Goal: Task Accomplishment & Management: Manage account settings

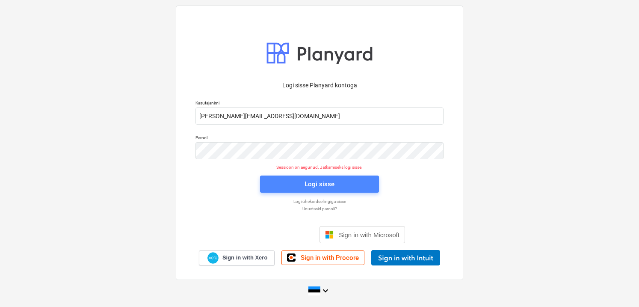
click at [286, 192] on button "Logi sisse" at bounding box center [319, 183] width 119 height 17
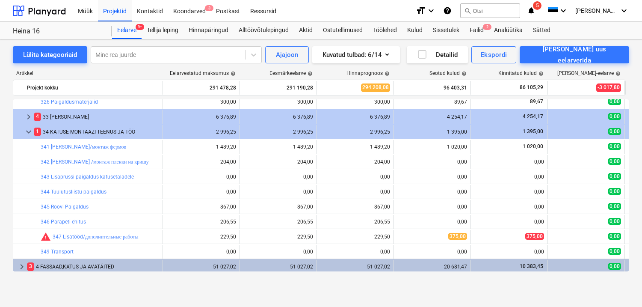
scroll to position [188, 0]
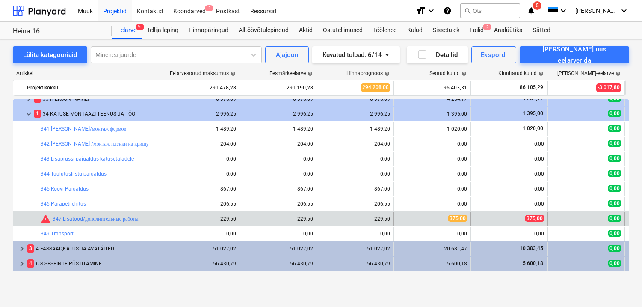
click at [402, 217] on div "375,00" at bounding box center [432, 218] width 70 height 7
click at [508, 212] on div "375,00" at bounding box center [509, 219] width 70 height 14
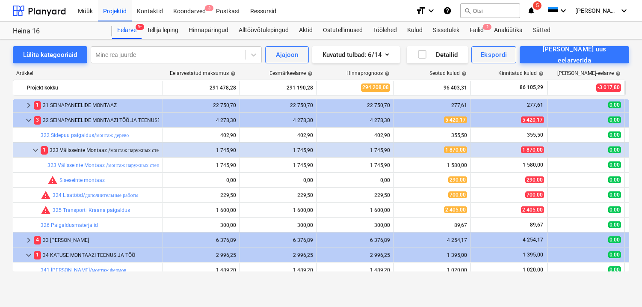
scroll to position [0, 0]
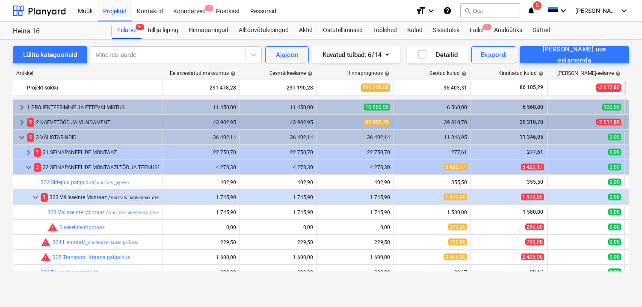
click at [59, 123] on div "9 2 KAEVETÖÖD JA VUNDAMENT" at bounding box center [93, 122] width 132 height 14
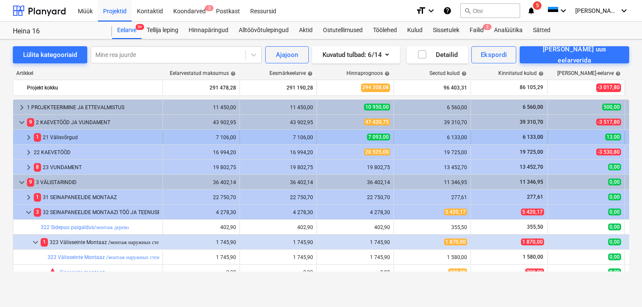
click at [61, 130] on div "1 21 Välisvõrgud" at bounding box center [96, 137] width 125 height 14
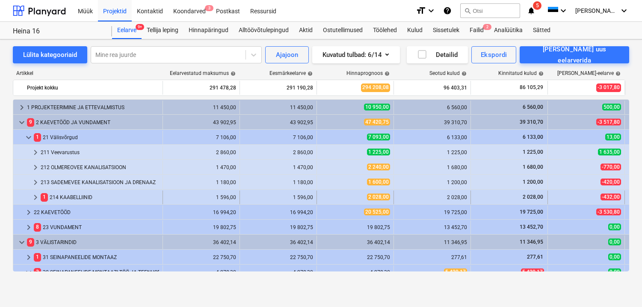
click at [70, 191] on div "1 214 KAABELLIINID" at bounding box center [100, 197] width 118 height 14
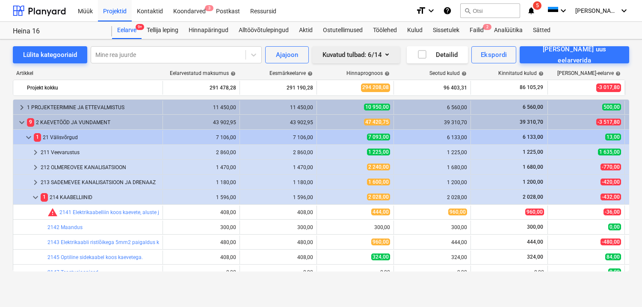
click at [389, 53] on icon "button" at bounding box center [386, 54] width 3 height 2
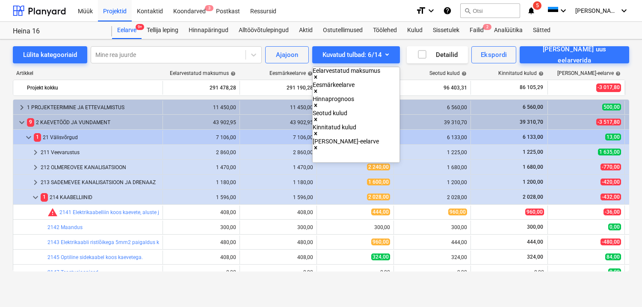
click at [450, 77] on div at bounding box center [321, 153] width 642 height 307
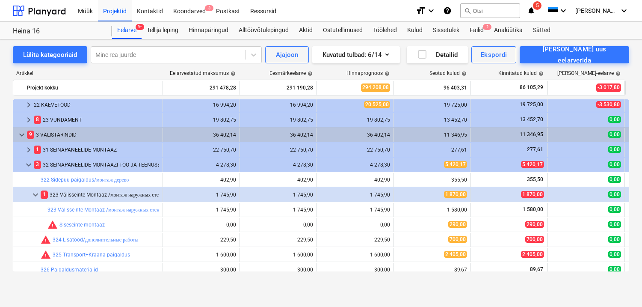
scroll to position [184, 0]
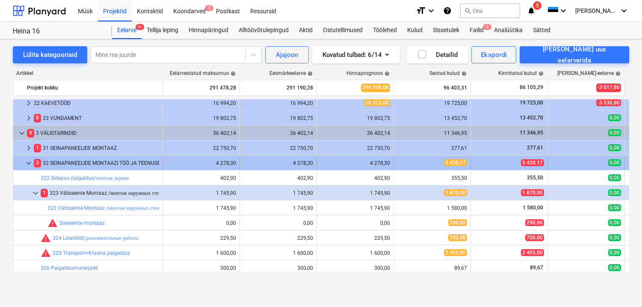
click at [56, 166] on div "3 32 SEINAPANEELIDE MONTAAZI TÖÖ JA TEENUSED" at bounding box center [96, 163] width 125 height 14
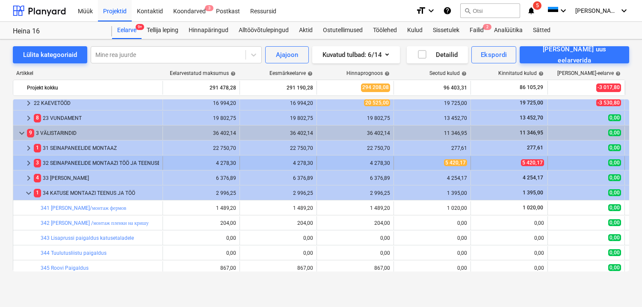
click at [57, 166] on div "3 32 SEINAPANEELIDE MONTAAZI TÖÖ JA TEENUSED" at bounding box center [96, 163] width 125 height 14
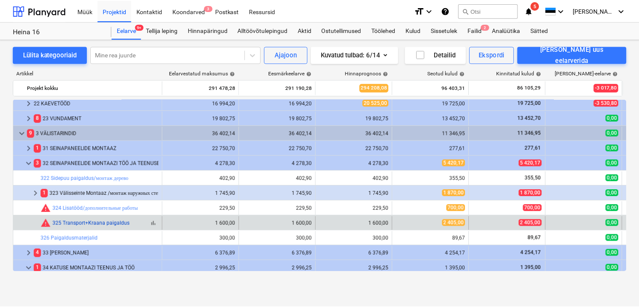
scroll to position [261, 0]
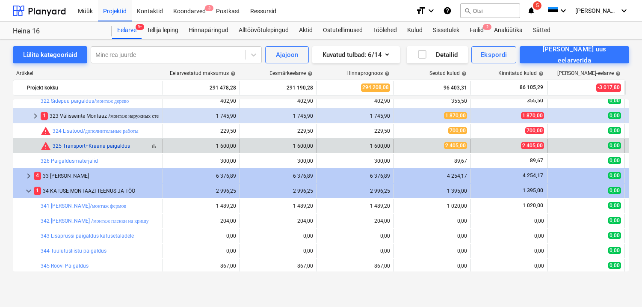
click at [62, 146] on link "325 Transport+Kraana paigaldus" at bounding box center [91, 146] width 77 height 6
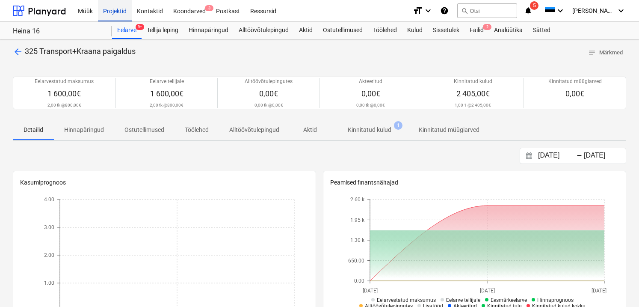
click at [107, 14] on div "Projektid" at bounding box center [115, 11] width 34 height 22
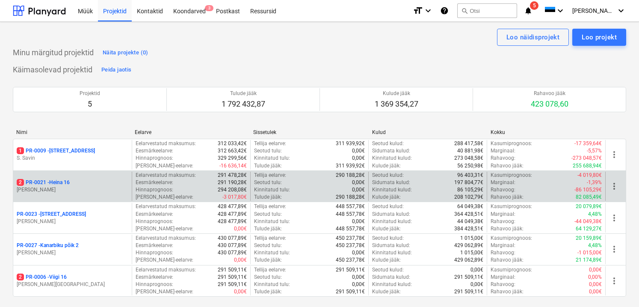
click at [67, 182] on p "2 PR-0021 - Heina 16" at bounding box center [43, 182] width 53 height 7
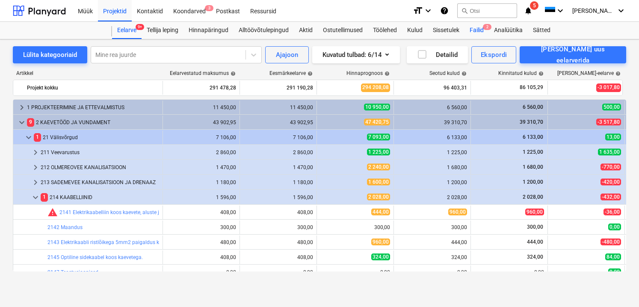
click at [483, 30] on div "Failid 2" at bounding box center [477, 30] width 24 height 17
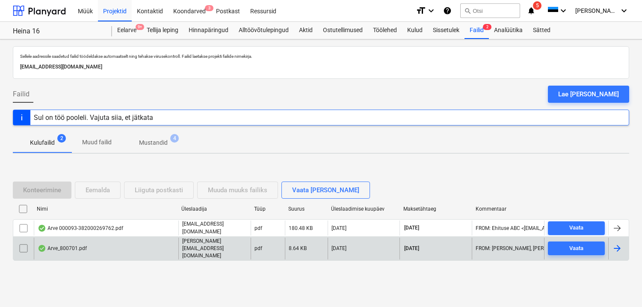
click at [64, 246] on div "Arve_800701.pdf" at bounding box center [62, 248] width 49 height 7
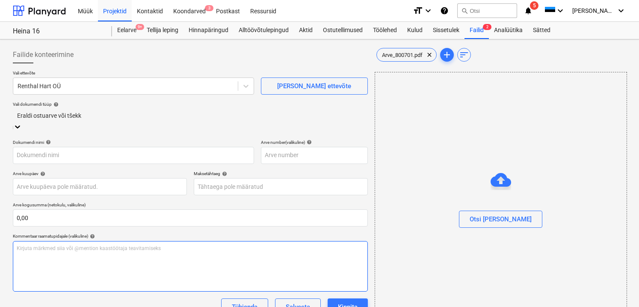
type input "800701"
type input "[DATE]"
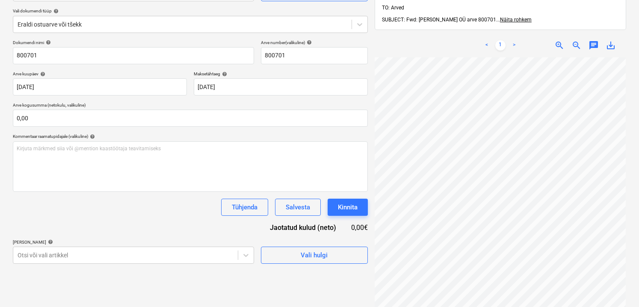
scroll to position [94, 0]
click at [324, 256] on div "Vali hulgi" at bounding box center [314, 254] width 27 height 11
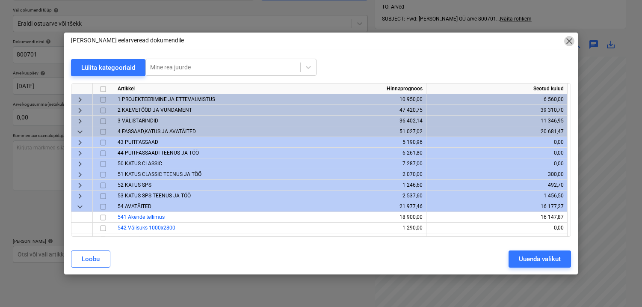
click at [567, 43] on span "close" at bounding box center [569, 41] width 10 height 10
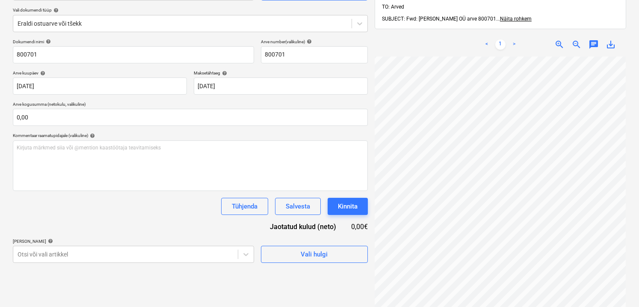
scroll to position [211, 134]
click at [575, 39] on span "zoom_out" at bounding box center [576, 44] width 10 height 10
click at [574, 39] on span "zoom_out" at bounding box center [576, 44] width 10 height 10
click at [556, 39] on span "zoom_in" at bounding box center [559, 44] width 10 height 10
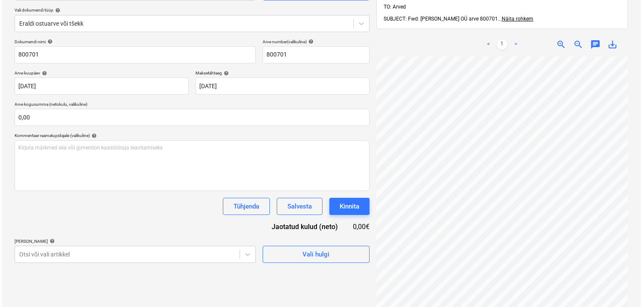
scroll to position [174, 71]
click at [279, 247] on button "Vali hulgi" at bounding box center [314, 254] width 107 height 17
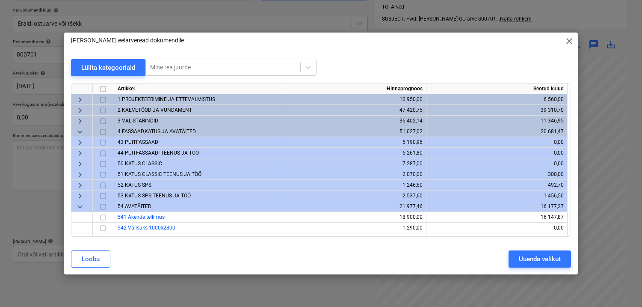
scroll to position [147, 0]
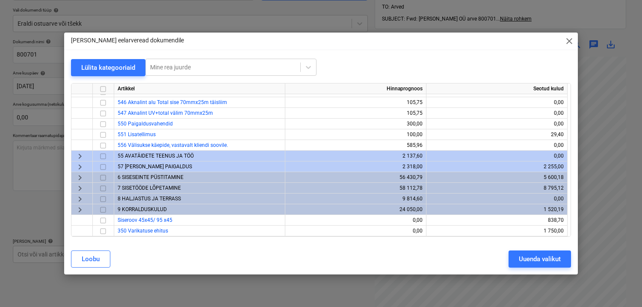
click at [138, 211] on span "9 KORRALDUSKULUD" at bounding box center [142, 209] width 49 height 6
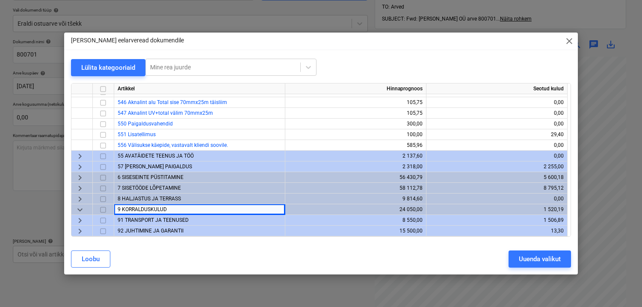
scroll to position [168, 0]
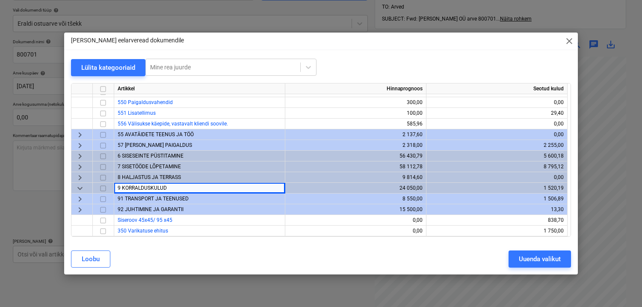
click at [142, 199] on span "91 TRANSPORT JA TEENUSED" at bounding box center [153, 198] width 71 height 6
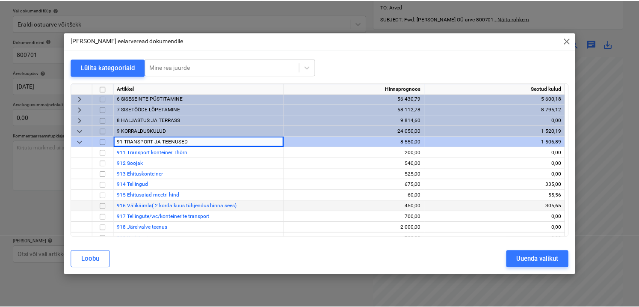
scroll to position [227, 0]
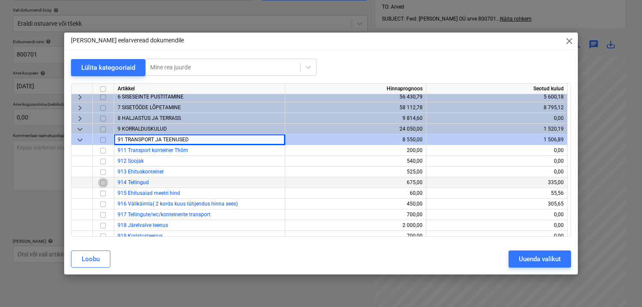
click at [102, 183] on input "checkbox" at bounding box center [103, 183] width 10 height 10
click at [514, 254] on button "Uuenda valikut" at bounding box center [540, 258] width 62 height 17
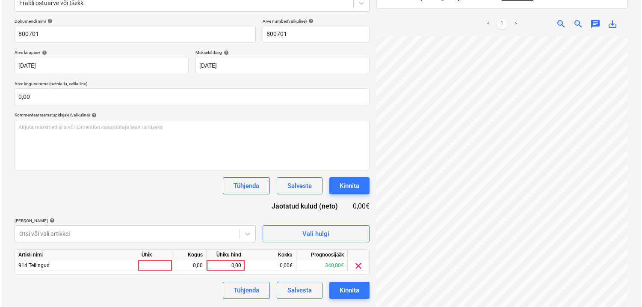
scroll to position [121, 0]
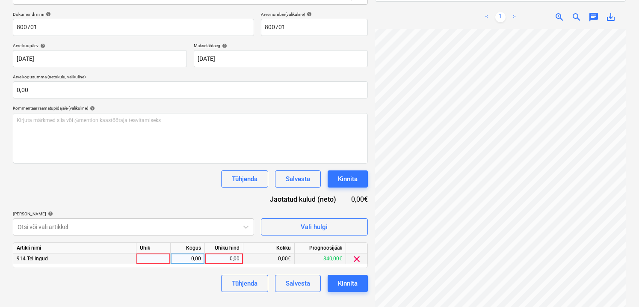
click at [163, 254] on div at bounding box center [153, 258] width 34 height 11
type input "1"
click at [188, 258] on div "0,00" at bounding box center [187, 258] width 27 height 11
type input "1"
click at [222, 258] on div "0,00" at bounding box center [223, 258] width 31 height 11
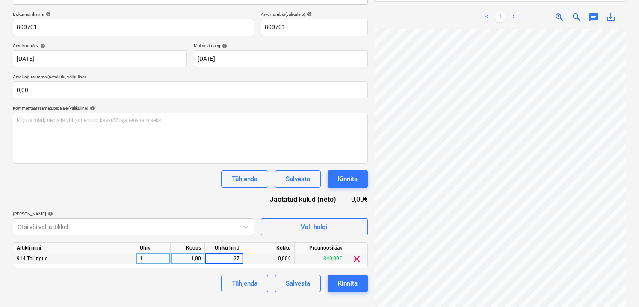
type input "279"
click at [172, 290] on div "Tühjenda Salvesta Kinnita" at bounding box center [190, 283] width 355 height 17
click at [280, 258] on div "279,00€" at bounding box center [268, 258] width 51 height 11
click at [234, 254] on div "279,00" at bounding box center [223, 258] width 31 height 11
type input "225"
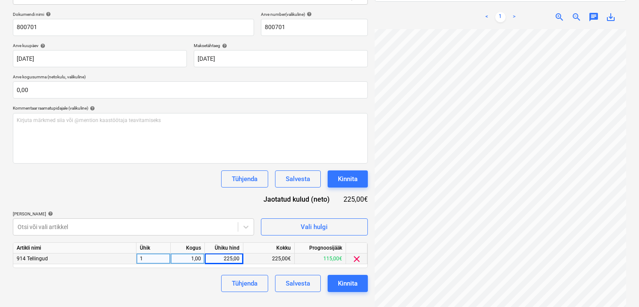
click at [201, 280] on div "Tühjenda Salvesta Kinnita" at bounding box center [190, 283] width 355 height 17
click at [345, 284] on div "Kinnita" at bounding box center [348, 283] width 20 height 11
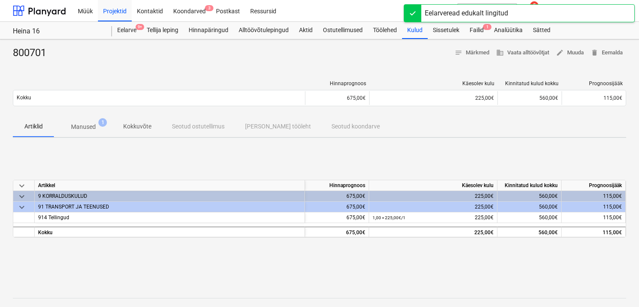
click at [89, 126] on p "Manused" at bounding box center [83, 126] width 25 height 9
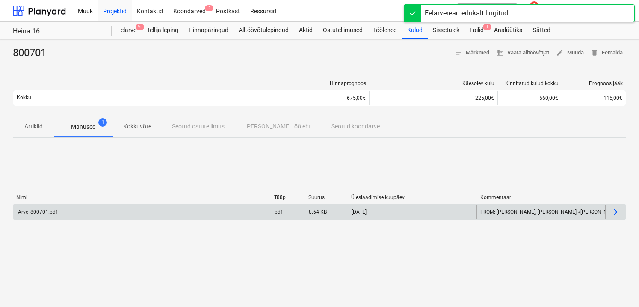
click at [52, 206] on div "Arve_800701.pdf" at bounding box center [141, 212] width 257 height 14
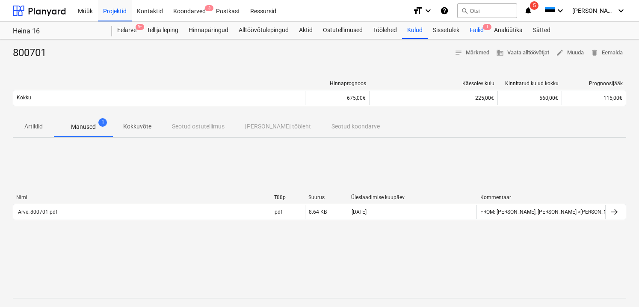
click at [484, 25] on div "Failid 1" at bounding box center [477, 30] width 24 height 17
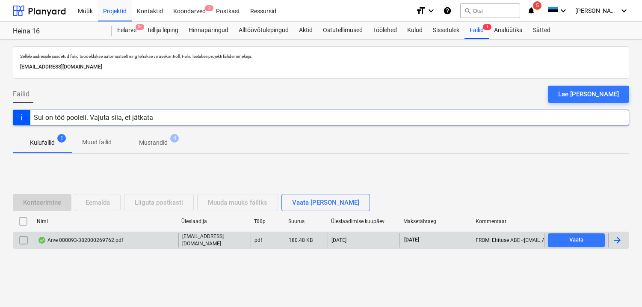
click at [112, 237] on div "Arve 000093-382000269762.pdf" at bounding box center [81, 240] width 86 height 7
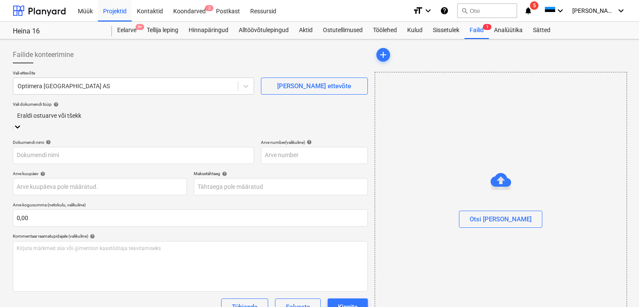
type input "000093-382000269762"
type input "[DATE]"
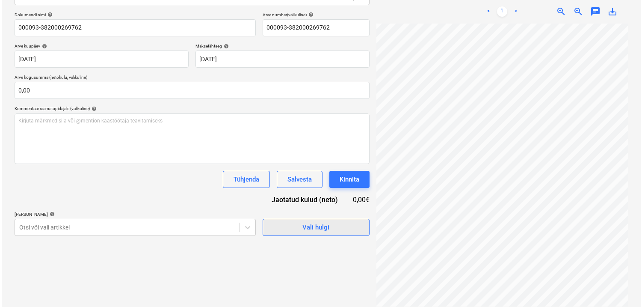
scroll to position [121, 0]
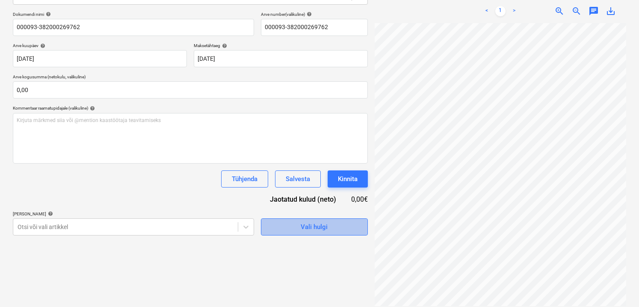
click at [336, 226] on span "Vali hulgi" at bounding box center [315, 226] width 86 height 11
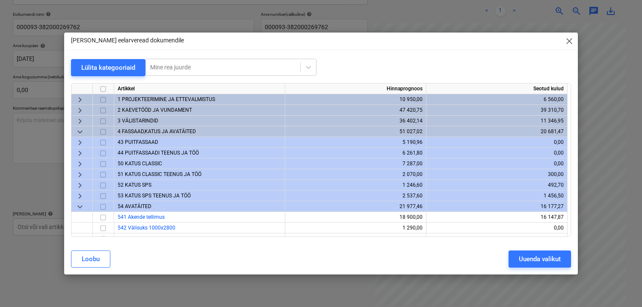
click at [80, 130] on span "keyboard_arrow_down" at bounding box center [80, 132] width 10 height 10
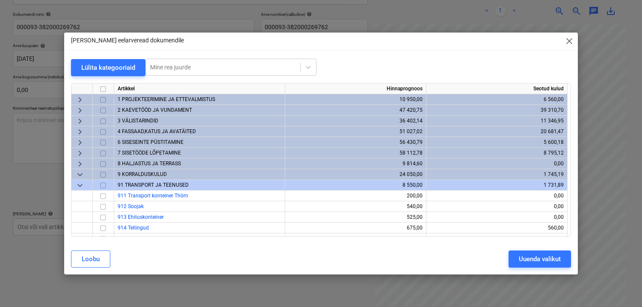
click at [129, 142] on span "6 SISESEINTE PÜSTITAMINE" at bounding box center [151, 142] width 66 height 6
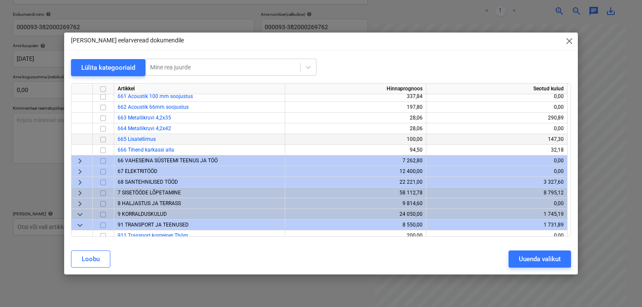
scroll to position [204, 0]
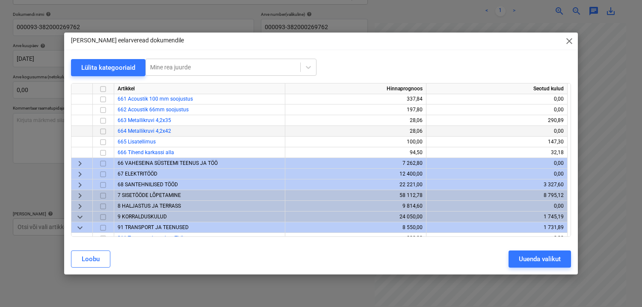
click at [103, 130] on input "checkbox" at bounding box center [103, 131] width 10 height 10
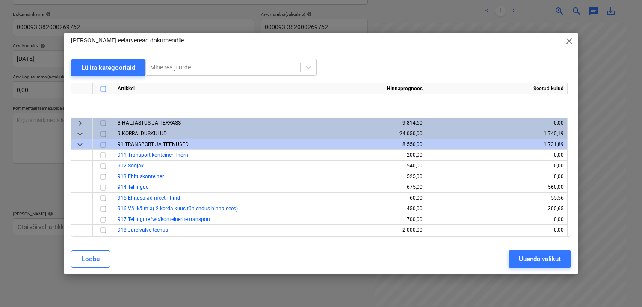
scroll to position [361, 0]
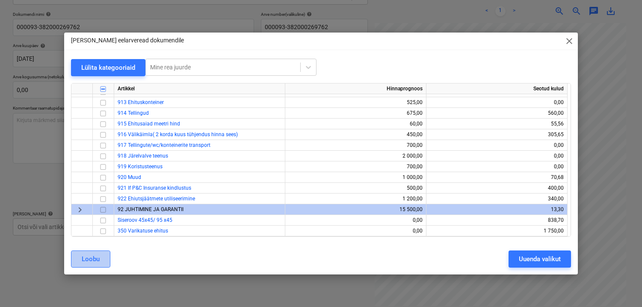
click at [94, 254] on div "Loobu" at bounding box center [91, 258] width 18 height 11
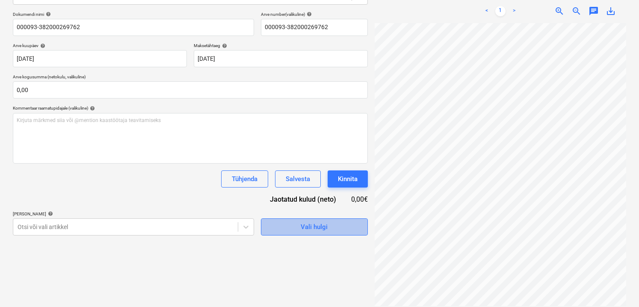
click at [313, 224] on div "Vali hulgi" at bounding box center [314, 226] width 27 height 11
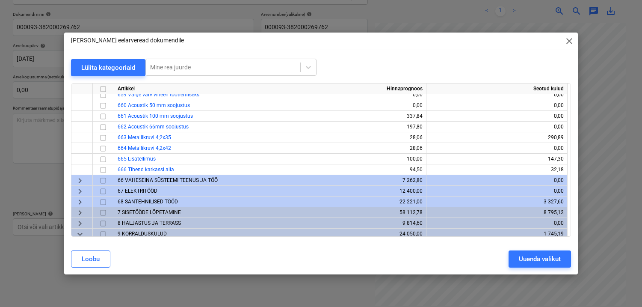
scroll to position [201, 0]
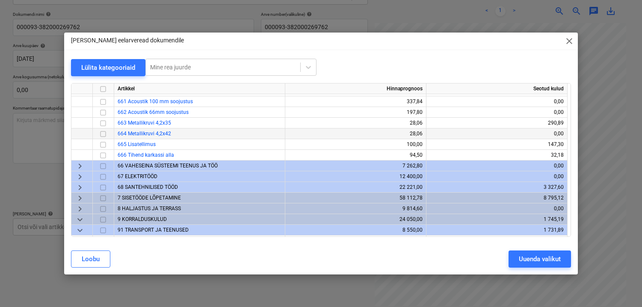
click at [101, 133] on input "checkbox" at bounding box center [103, 134] width 10 height 10
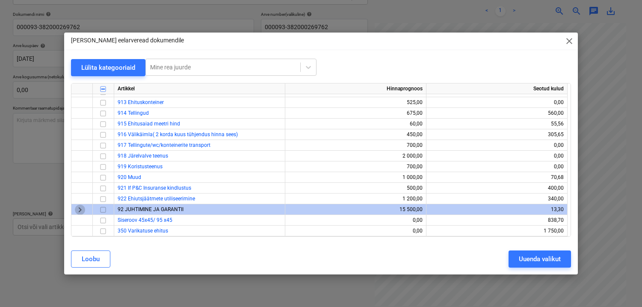
click at [79, 209] on span "keyboard_arrow_right" at bounding box center [80, 209] width 10 height 10
click at [80, 210] on span "keyboard_arrow_down" at bounding box center [80, 209] width 10 height 10
click at [81, 210] on span "keyboard_arrow_right" at bounding box center [80, 209] width 10 height 10
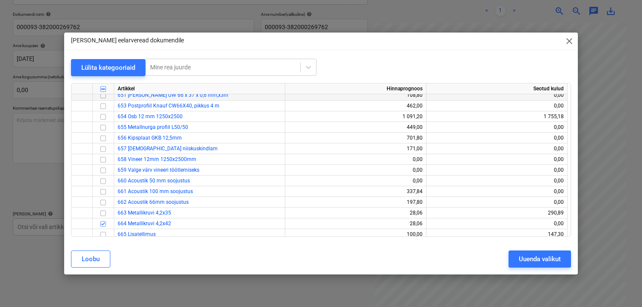
scroll to position [82, 0]
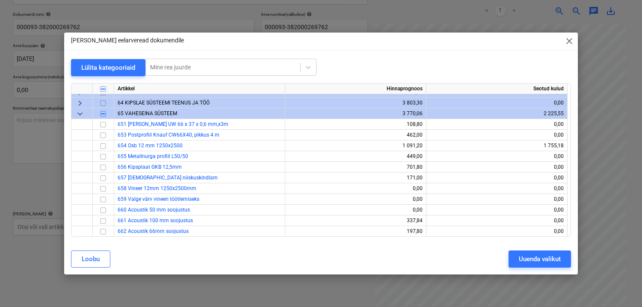
click at [84, 114] on span "keyboard_arrow_down" at bounding box center [80, 114] width 10 height 10
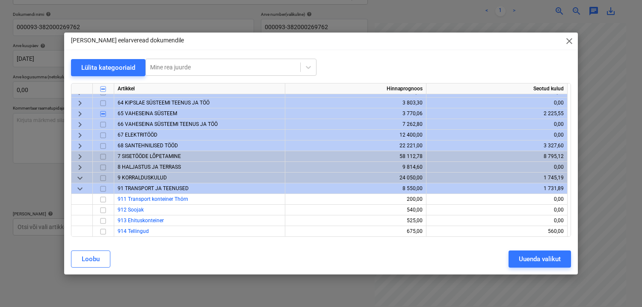
click at [83, 185] on span "keyboard_arrow_down" at bounding box center [80, 188] width 10 height 10
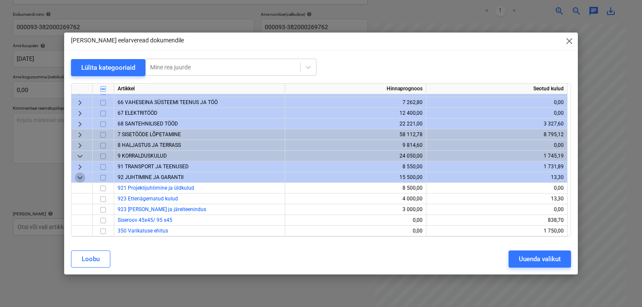
click at [78, 175] on span "keyboard_arrow_down" at bounding box center [80, 177] width 10 height 10
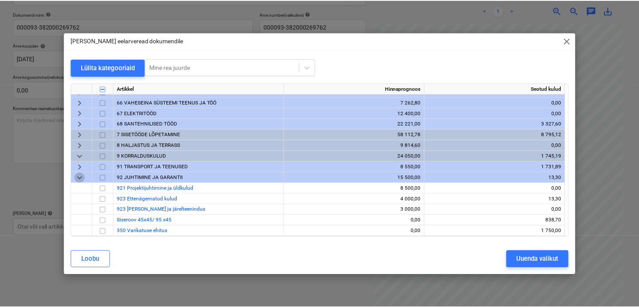
scroll to position [72, 0]
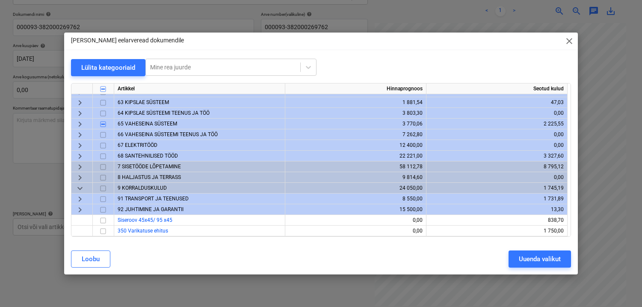
click at [570, 41] on span "close" at bounding box center [569, 41] width 10 height 10
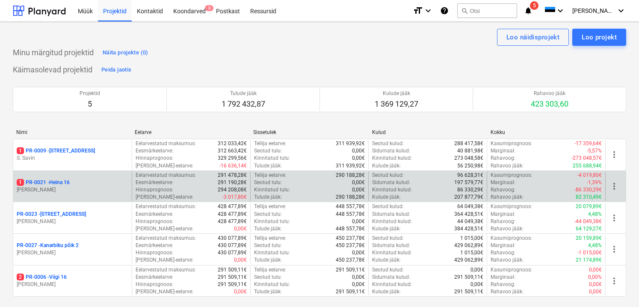
click at [79, 183] on div "1 PR-0021 - Heina 16" at bounding box center [73, 182] width 112 height 7
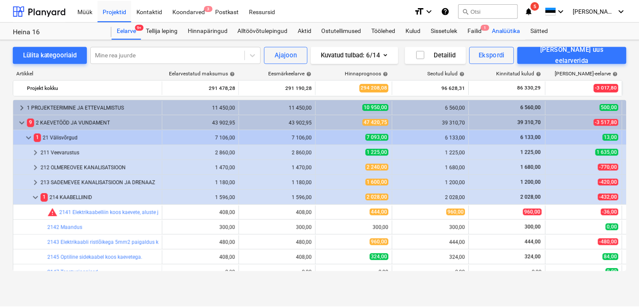
scroll to position [261, 0]
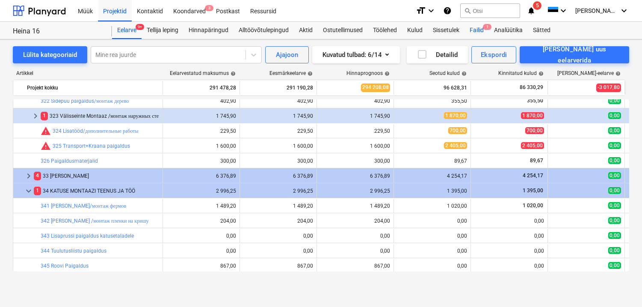
click at [474, 32] on div "Failid 1" at bounding box center [477, 30] width 24 height 17
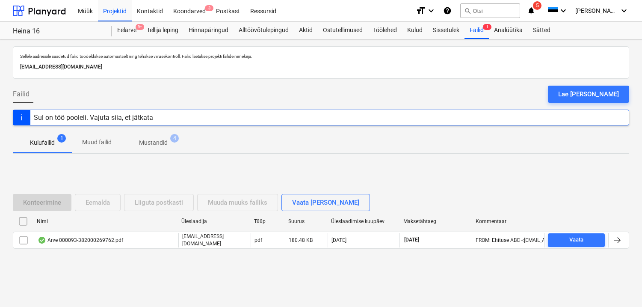
click at [116, 219] on div "Nimi" at bounding box center [106, 221] width 138 height 6
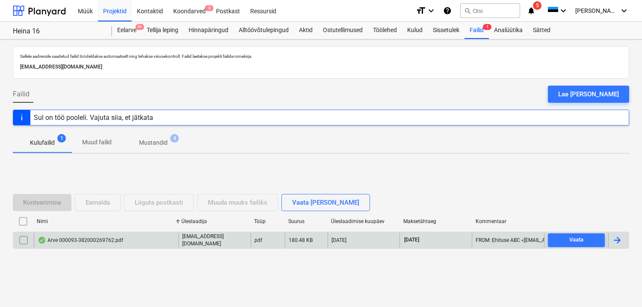
click at [116, 234] on div "Arve 000093-382000269762.pdf" at bounding box center [106, 240] width 145 height 15
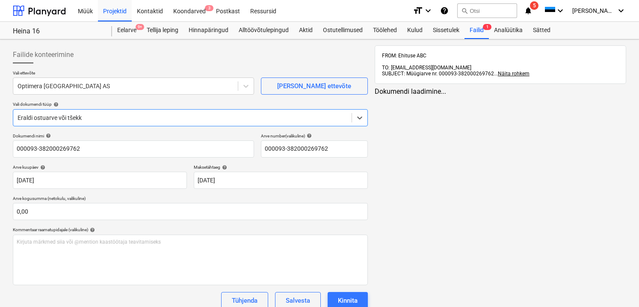
type input "000093-382000269762"
type input "[DATE]"
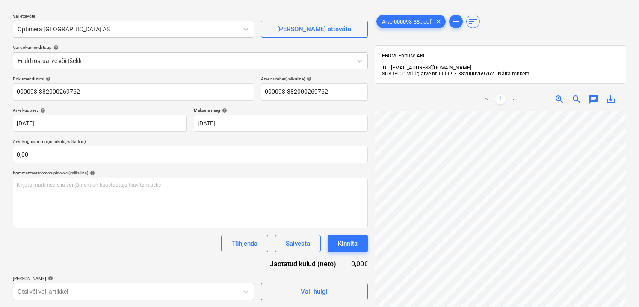
scroll to position [30, 39]
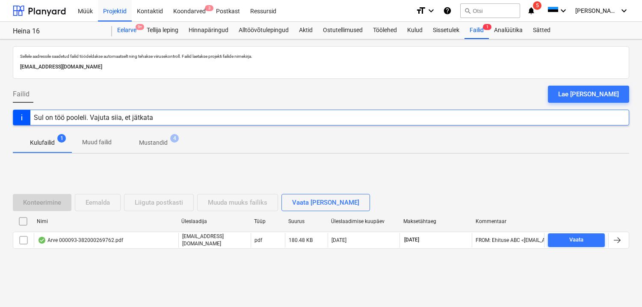
click at [131, 32] on div "Eelarve 9+" at bounding box center [127, 30] width 30 height 17
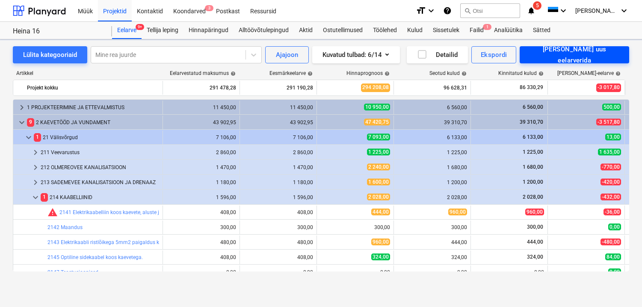
click at [584, 56] on div "[PERSON_NAME] uus eelarverida" at bounding box center [574, 55] width 91 height 23
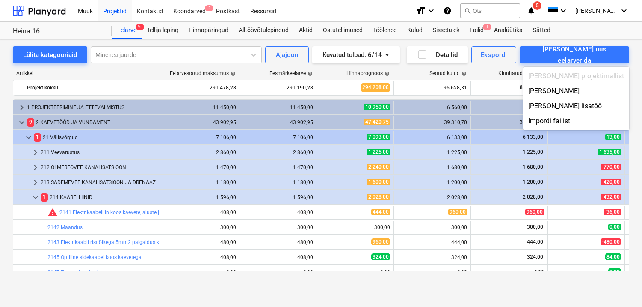
scroll to position [261, 0]
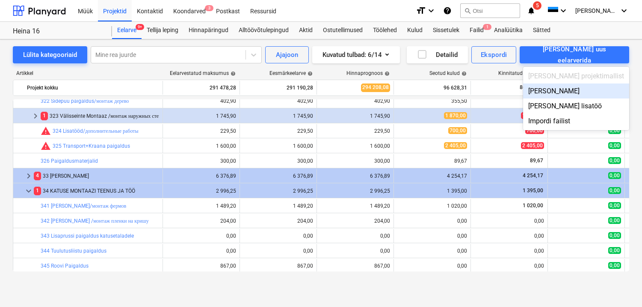
click at [580, 92] on div "Lisa malliväline" at bounding box center [576, 90] width 106 height 15
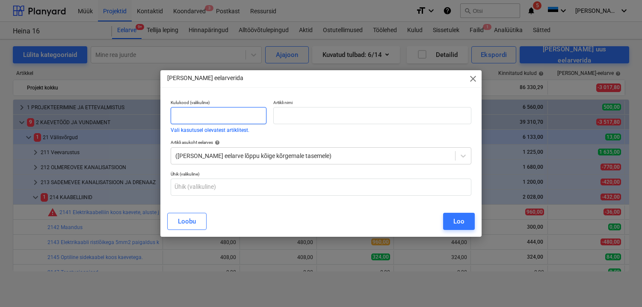
scroll to position [261, 0]
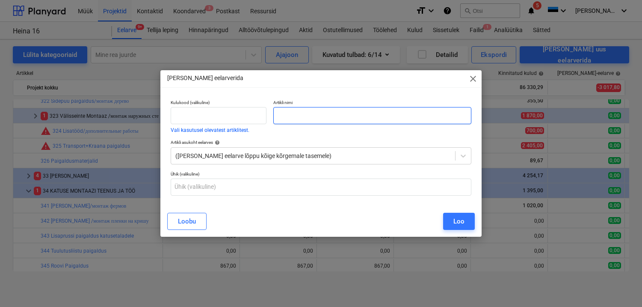
click at [283, 121] on input "text" at bounding box center [372, 115] width 198 height 17
type input "Lood + jalanõud"
click at [296, 211] on div "Loobu Loo" at bounding box center [321, 221] width 318 height 24
click at [451, 218] on button "Loo" at bounding box center [459, 221] width 32 height 17
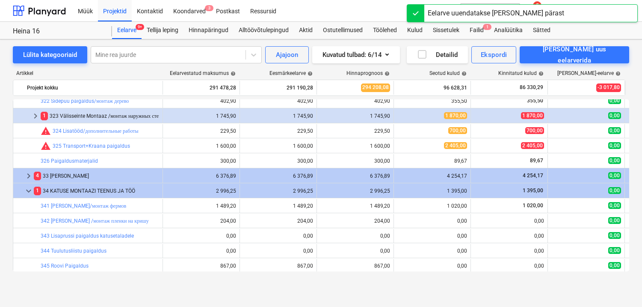
scroll to position [427, 0]
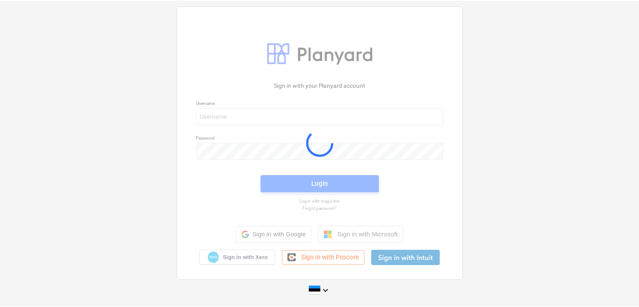
scroll to position [1, 0]
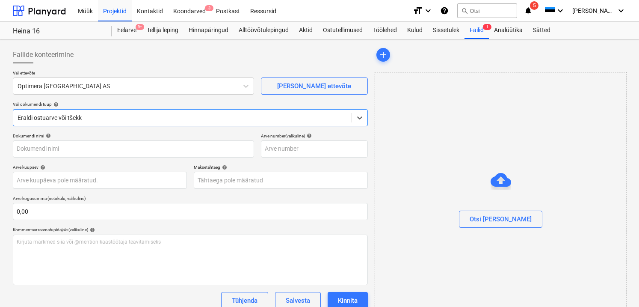
type input "000093-382000269762"
type input "[DATE]"
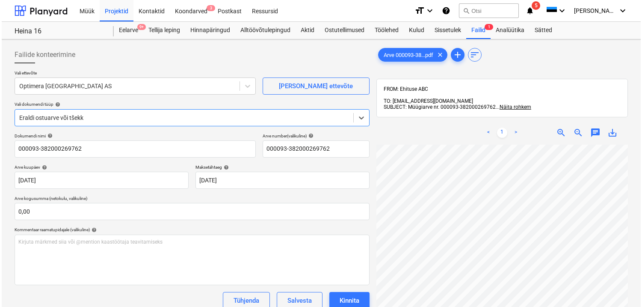
scroll to position [121, 0]
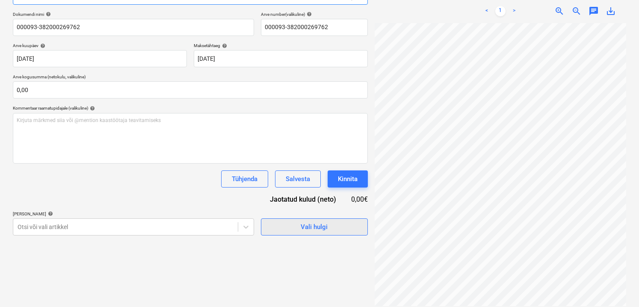
click at [307, 225] on div "Vali hulgi" at bounding box center [314, 226] width 27 height 11
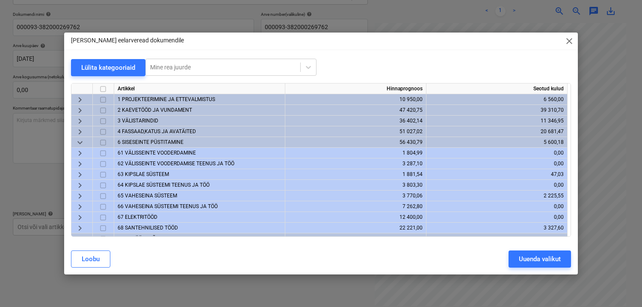
click at [152, 196] on span "65 VAHESEINA SÜSTEEM" at bounding box center [147, 195] width 59 height 6
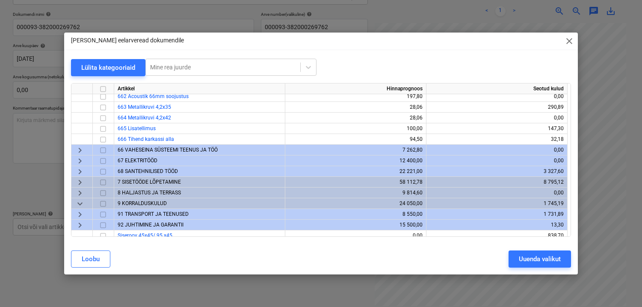
scroll to position [223, 0]
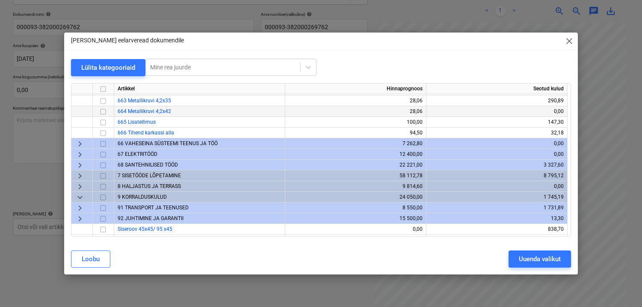
click at [102, 112] on input "checkbox" at bounding box center [103, 112] width 10 height 10
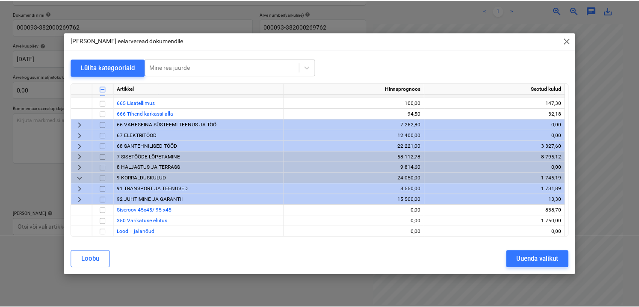
scroll to position [243, 0]
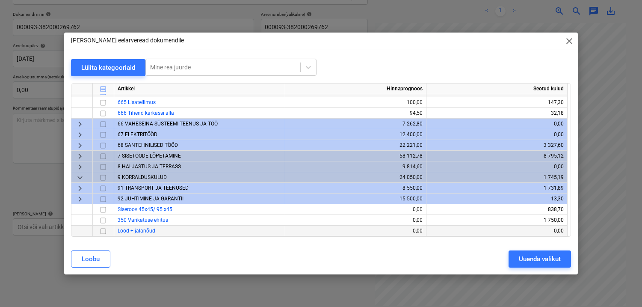
click at [105, 227] on input "checkbox" at bounding box center [103, 231] width 10 height 10
click at [526, 257] on div "Uuenda valikut" at bounding box center [540, 258] width 42 height 11
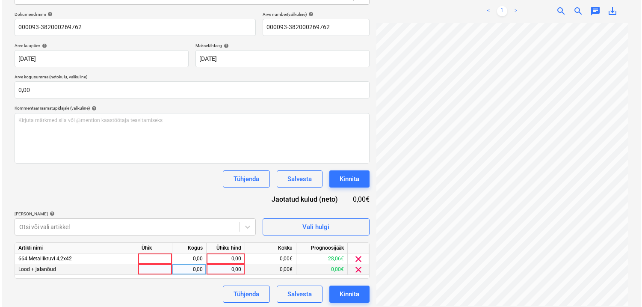
scroll to position [7, 38]
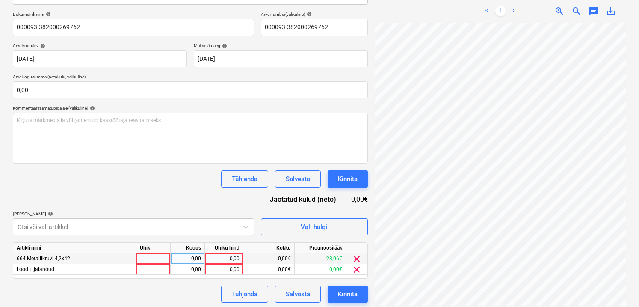
click at [157, 256] on div at bounding box center [153, 258] width 34 height 11
type input "1"
click at [186, 261] on div "0,00" at bounding box center [187, 258] width 27 height 11
click at [277, 257] on div "0,00€" at bounding box center [268, 258] width 51 height 11
click at [228, 259] on div "0,00" at bounding box center [223, 258] width 31 height 11
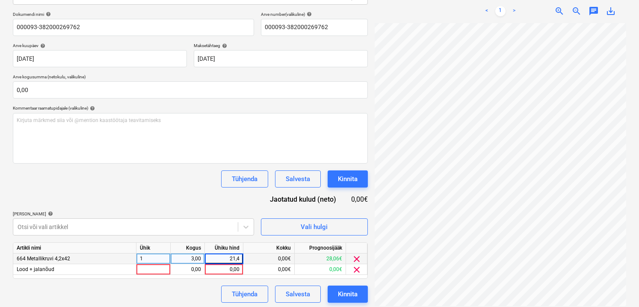
type input "21,42"
click at [195, 287] on div "Tühjenda Salvesta Kinnita" at bounding box center [190, 293] width 355 height 17
click at [240, 258] on div "21,42" at bounding box center [224, 258] width 38 height 11
click at [238, 258] on input "21,42" at bounding box center [224, 258] width 38 height 10
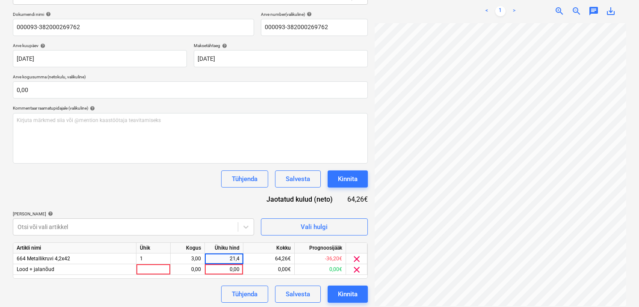
type input "21,47"
click at [189, 298] on div "Tühjenda Salvesta Kinnita" at bounding box center [190, 293] width 355 height 17
click at [144, 271] on div at bounding box center [153, 269] width 34 height 11
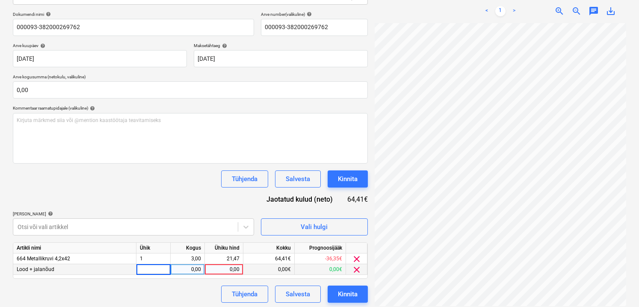
type input "1"
click at [185, 271] on div "0,00" at bounding box center [187, 269] width 27 height 11
click at [225, 272] on div "0,00" at bounding box center [223, 269] width 31 height 11
type input "105,18"
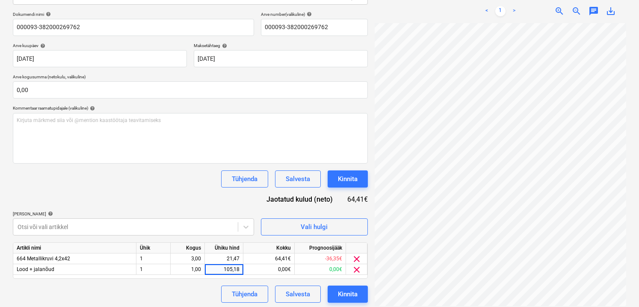
click at [201, 284] on div "Dokumendi nimi help 000093-382000269762 Arve number (valikuline) help 000093-38…" at bounding box center [190, 157] width 355 height 291
click at [349, 293] on div "Kinnita" at bounding box center [348, 293] width 20 height 11
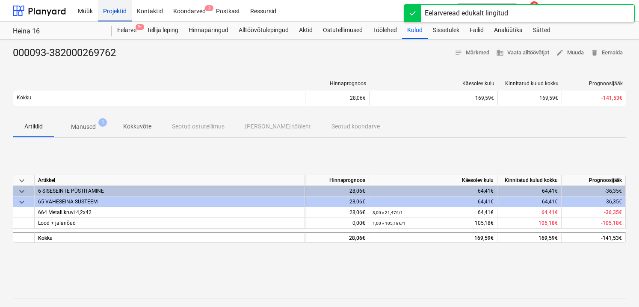
click at [110, 13] on div "Projektid" at bounding box center [115, 11] width 34 height 22
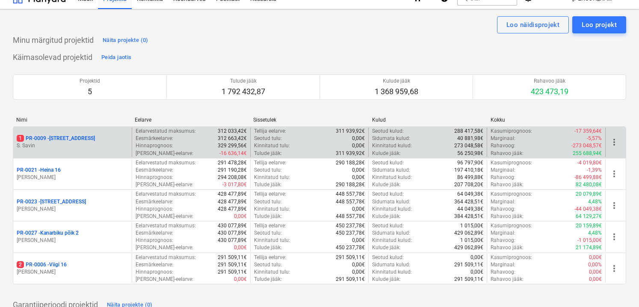
scroll to position [18, 0]
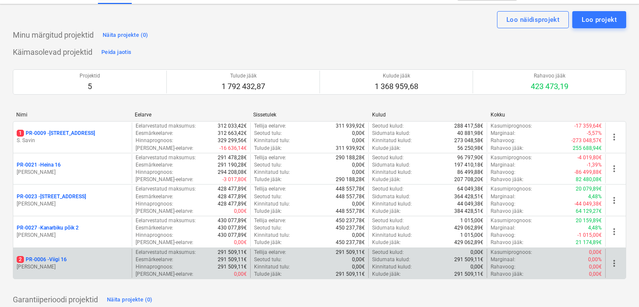
click at [98, 252] on div "2 PR-0006 - Viigi 16 M. Koppel" at bounding box center [72, 264] width 118 height 30
click at [101, 256] on div "2 PR-0006 - Viigi 16" at bounding box center [73, 259] width 112 height 7
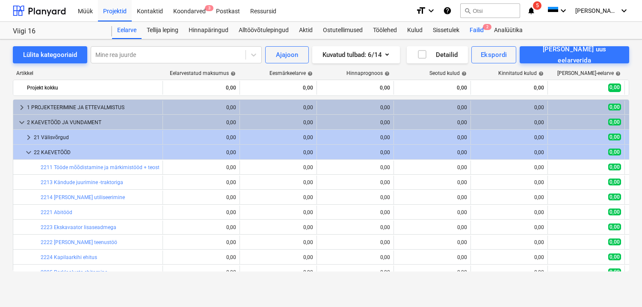
click at [473, 28] on div "Failid 2" at bounding box center [477, 30] width 24 height 17
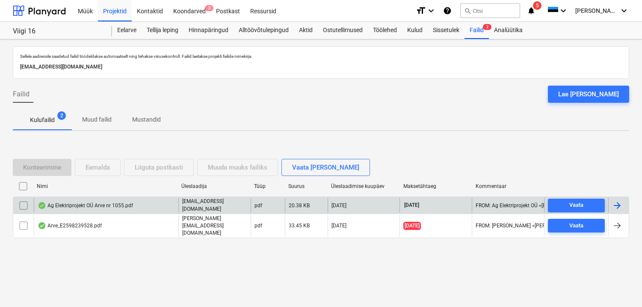
click at [88, 209] on div "Ag Elektriprojekt OÜ Arve nr 1055.pdf" at bounding box center [85, 205] width 95 height 7
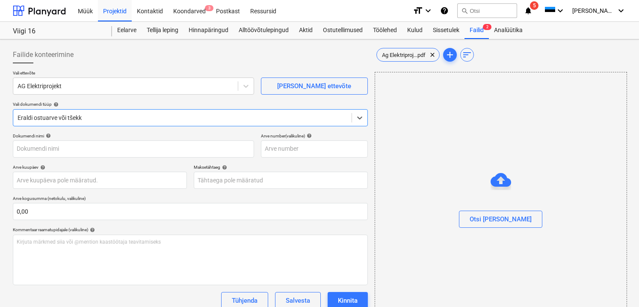
type input "1055"
type input "12 Sep 2025"
type input "19 Sep 2025"
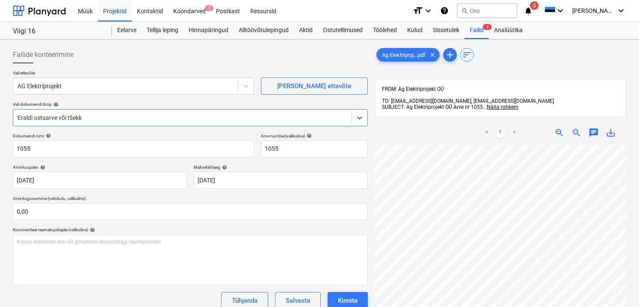
scroll to position [89, 0]
click at [576, 127] on span "zoom_out" at bounding box center [576, 132] width 10 height 10
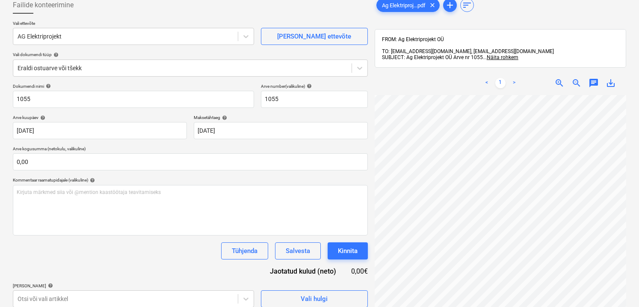
scroll to position [121, 0]
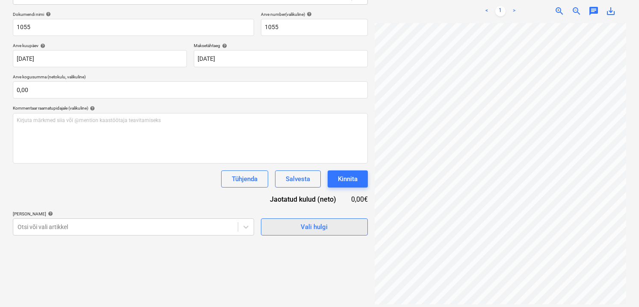
click at [342, 220] on button "Vali hulgi" at bounding box center [314, 226] width 107 height 17
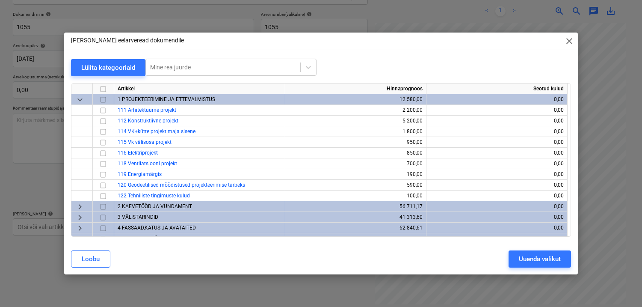
click at [80, 99] on span "keyboard_arrow_down" at bounding box center [80, 100] width 10 height 10
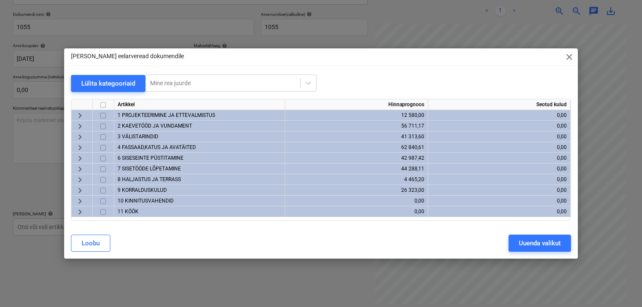
click at [149, 114] on span "1 PROJEKTEERIMINE JA ETTEVALMISTUS" at bounding box center [167, 115] width 98 height 6
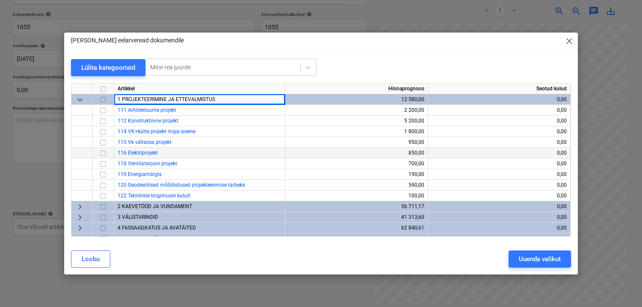
click at [104, 150] on input "checkbox" at bounding box center [103, 153] width 10 height 10
click at [523, 257] on div "Uuenda valikut" at bounding box center [540, 258] width 42 height 11
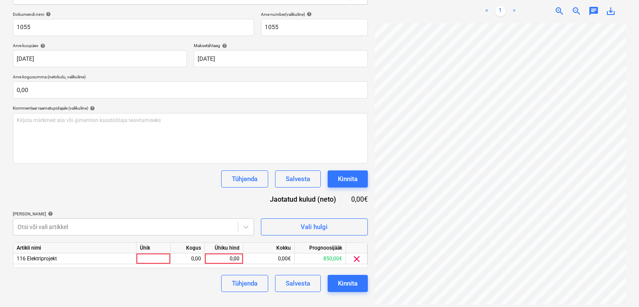
scroll to position [84, 6]
click at [153, 259] on div at bounding box center [153, 258] width 34 height 11
type input "1"
click at [194, 259] on div "0,00" at bounding box center [187, 258] width 27 height 11
type input "15"
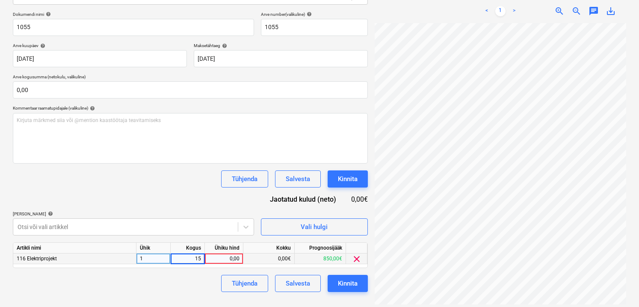
click at [222, 260] on div "0,00" at bounding box center [223, 258] width 31 height 11
click at [222, 257] on input at bounding box center [224, 258] width 38 height 10
type input "6"
type input "50"
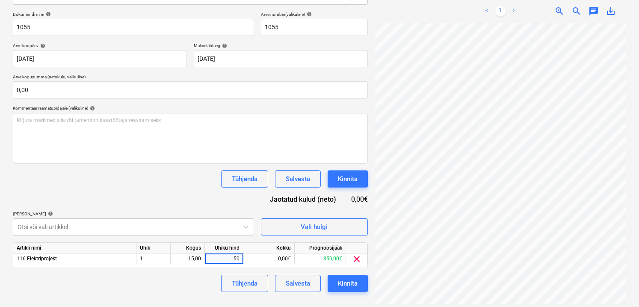
click at [191, 279] on div "Tühjenda Salvesta Kinnita" at bounding box center [190, 283] width 355 height 17
click at [348, 281] on div "Kinnita" at bounding box center [348, 283] width 20 height 11
click at [343, 284] on div "Kinnita" at bounding box center [348, 283] width 20 height 11
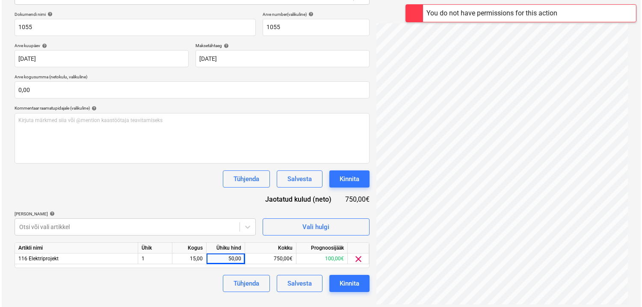
scroll to position [0, 0]
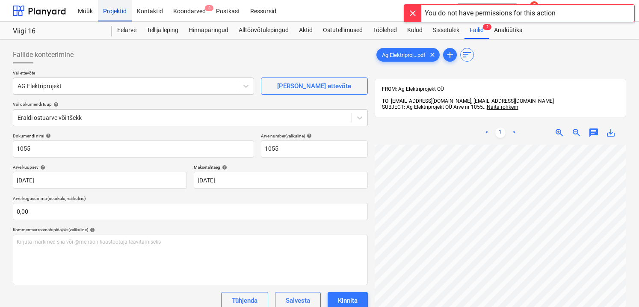
click at [108, 12] on div "Projektid" at bounding box center [115, 11] width 34 height 22
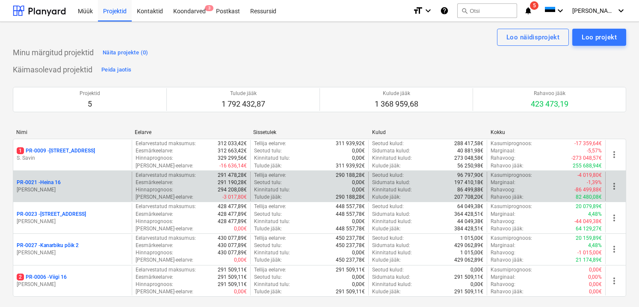
click at [80, 185] on div "PR-0021 - Heina 16" at bounding box center [73, 182] width 112 height 7
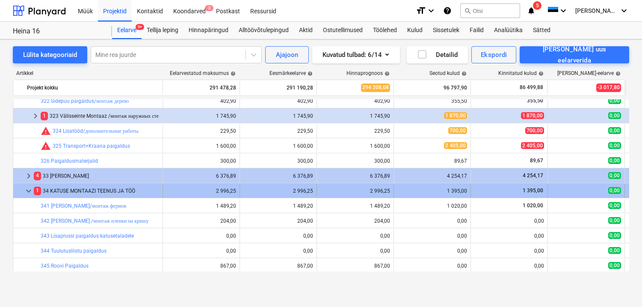
scroll to position [278, 0]
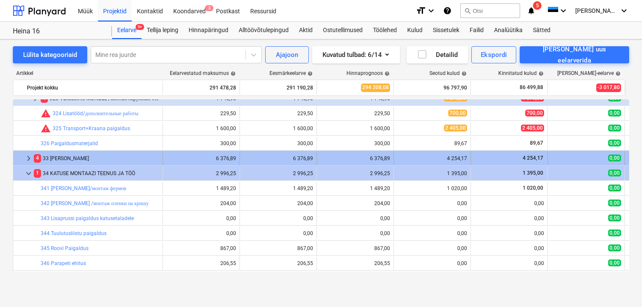
click at [83, 159] on div "4 33 KATUSE MONTAAZ" at bounding box center [96, 158] width 125 height 14
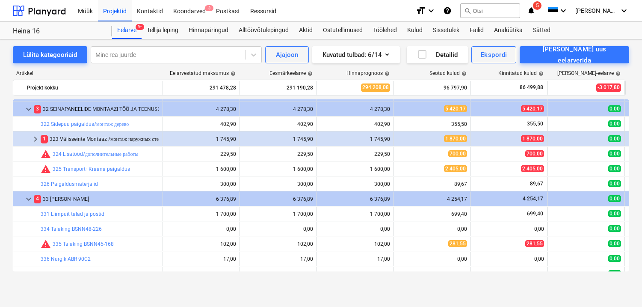
scroll to position [237, 0]
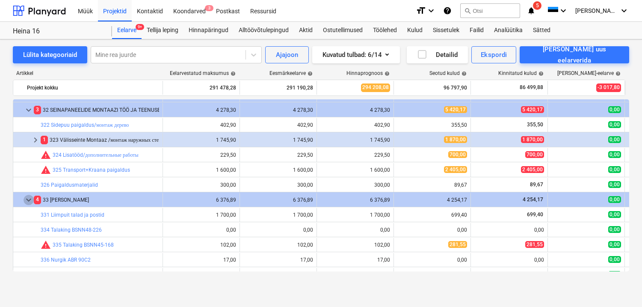
click at [24, 199] on span "keyboard_arrow_down" at bounding box center [29, 200] width 10 height 10
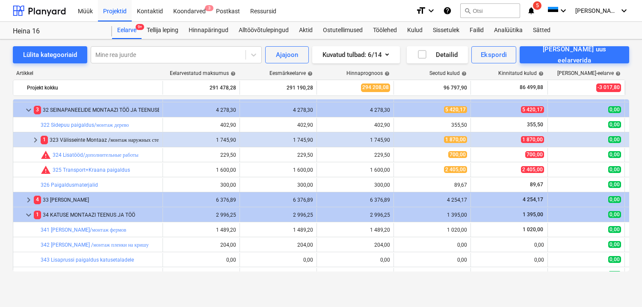
scroll to position [139, 0]
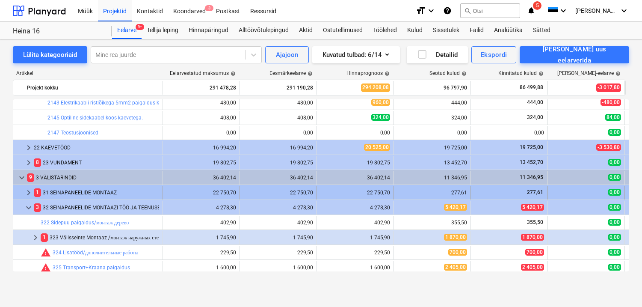
click at [68, 193] on div "1 31 SEINAPANEELIDE MONTAAZ" at bounding box center [96, 193] width 125 height 14
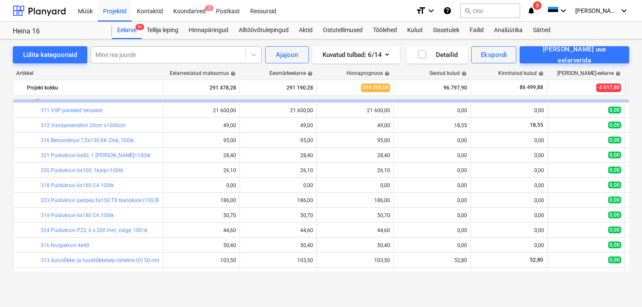
scroll to position [100, 0]
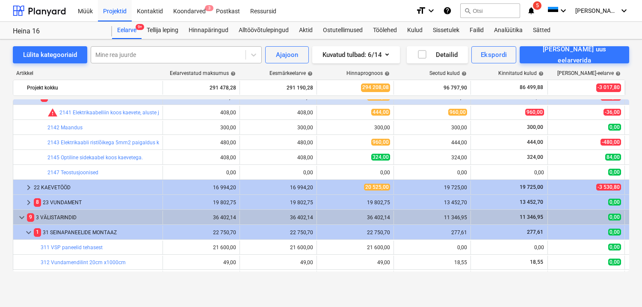
click at [120, 59] on div "Mine rea juurde" at bounding box center [168, 55] width 154 height 12
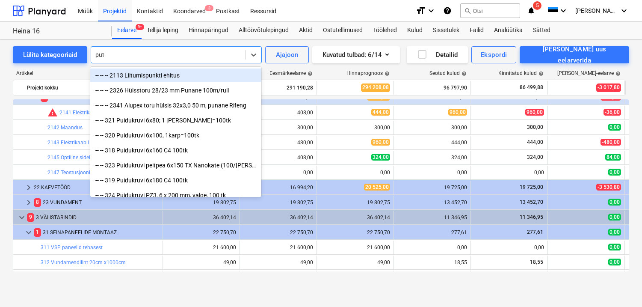
type input "putu"
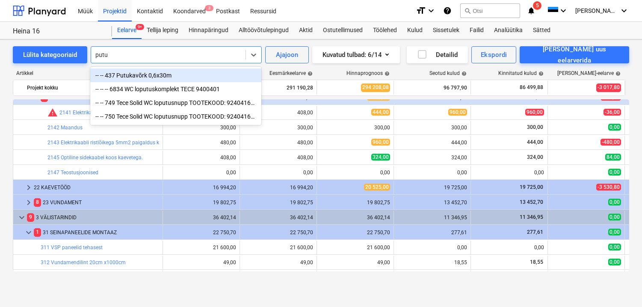
click at [145, 77] on div "-- -- 437 Putukavõrk 0,6x30m" at bounding box center [175, 75] width 171 height 14
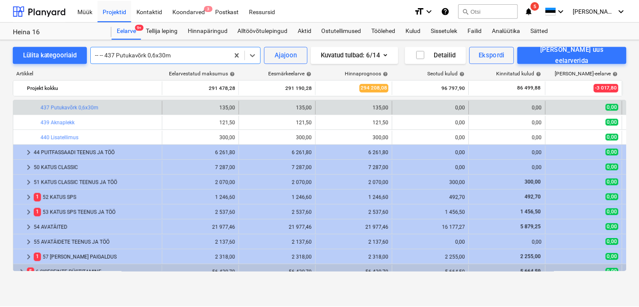
scroll to position [744, 0]
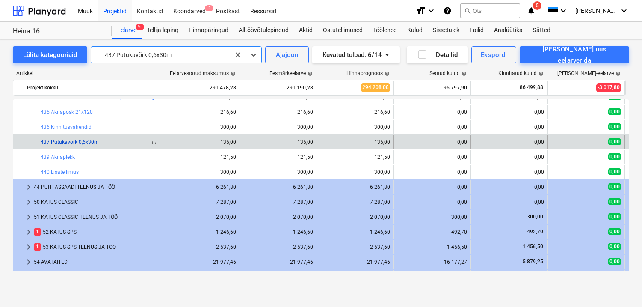
drag, startPoint x: 98, startPoint y: 153, endPoint x: 76, endPoint y: 142, distance: 24.7
click at [76, 142] on link "437 Putukavõrk 0,6x30m" at bounding box center [70, 142] width 58 height 6
